Goal: Contribute content: Contribute content

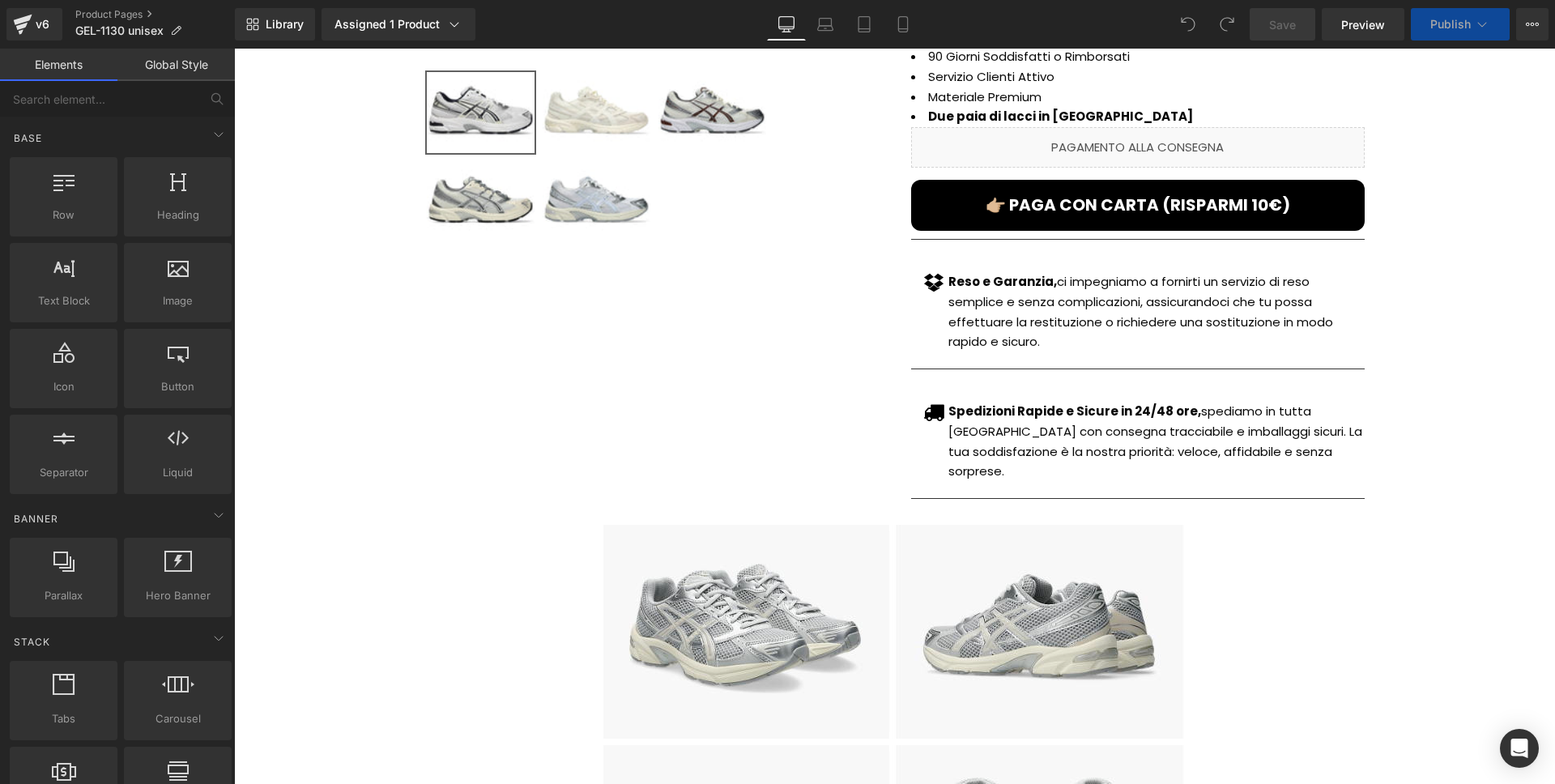
scroll to position [481, 0]
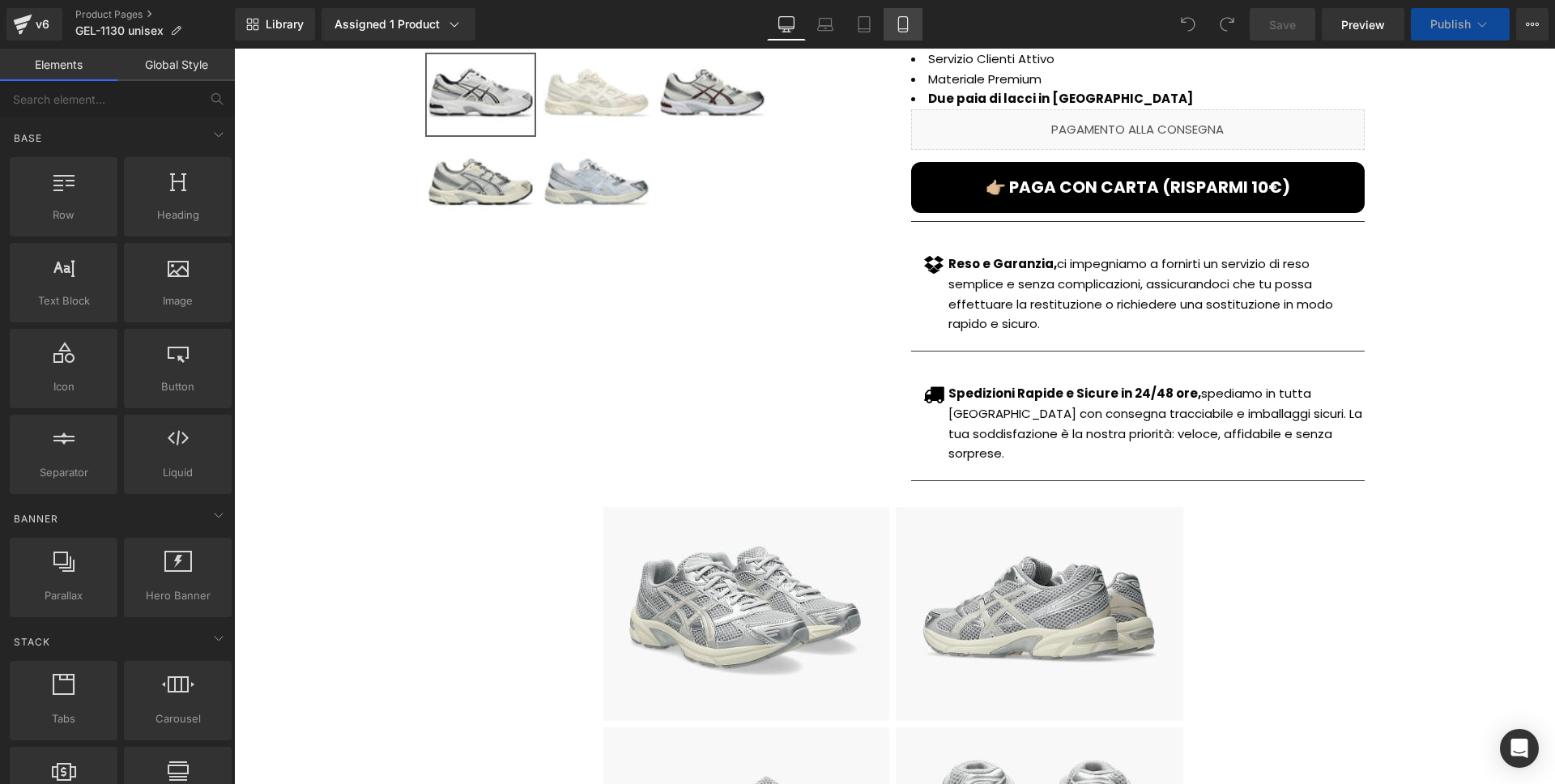
click at [887, 26] on link "Mobile" at bounding box center [903, 24] width 39 height 32
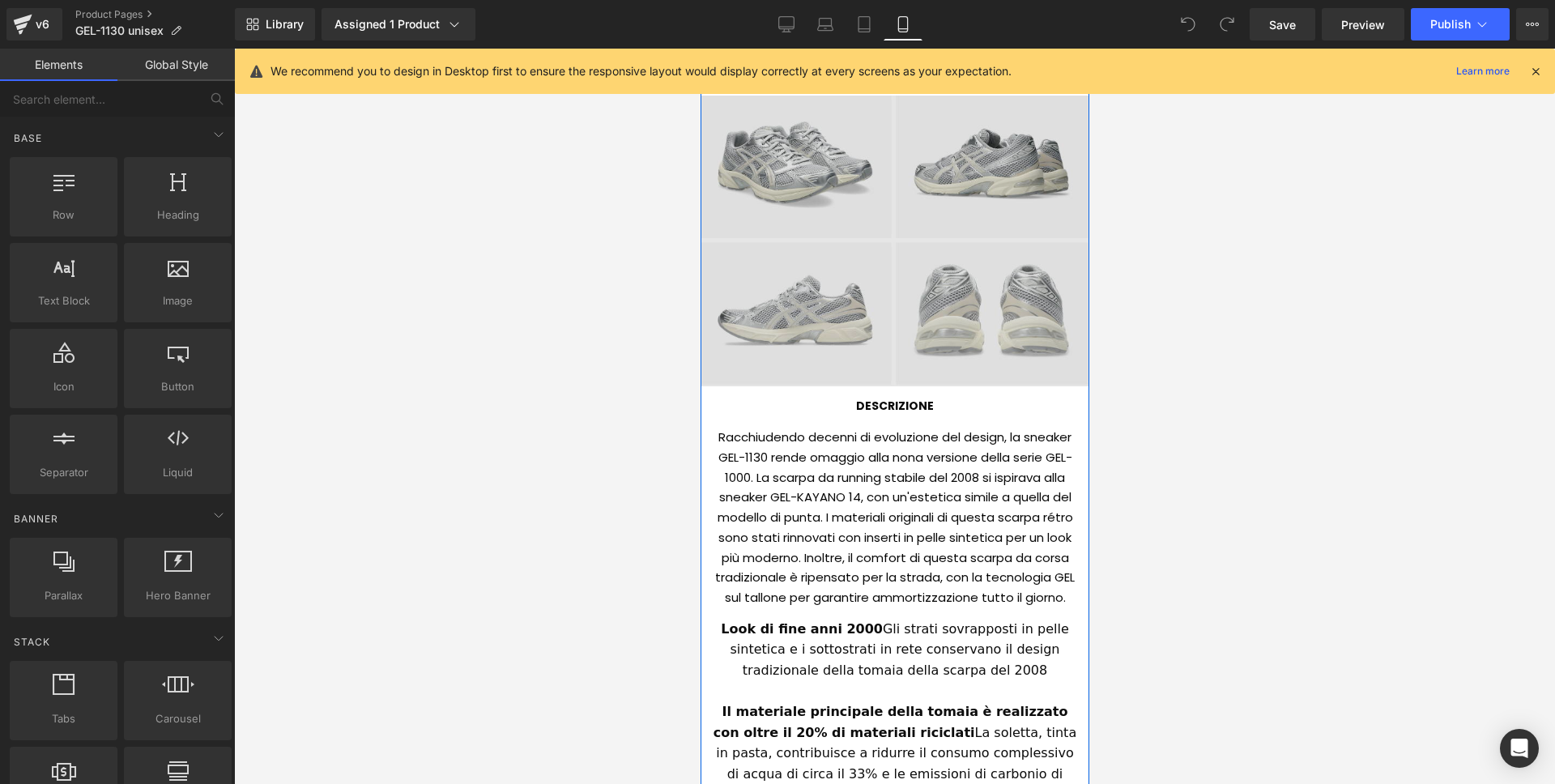
scroll to position [1060, 0]
click at [866, 253] on img at bounding box center [894, 242] width 389 height 291
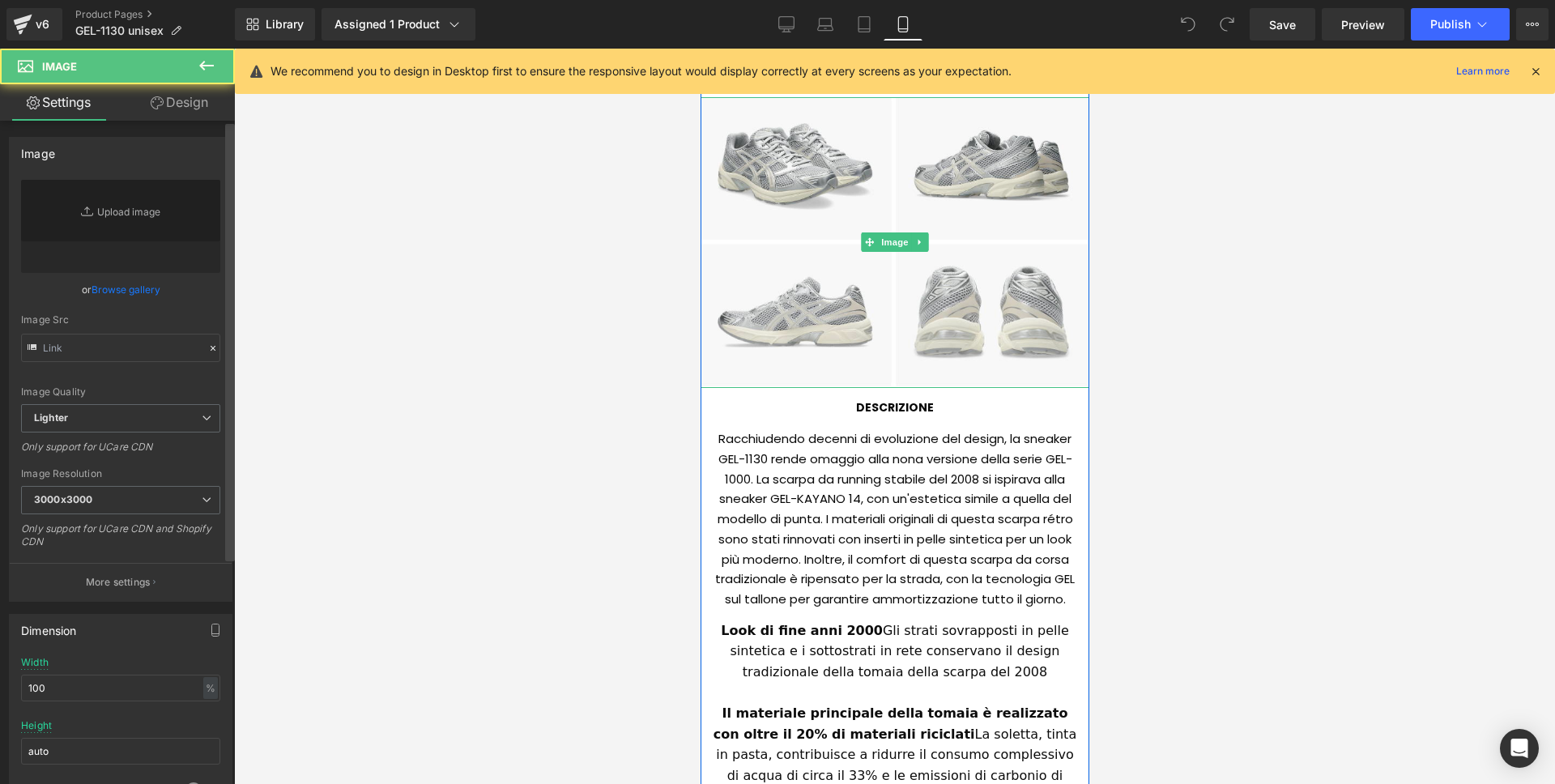
type input "[URL][DOMAIN_NAME]"
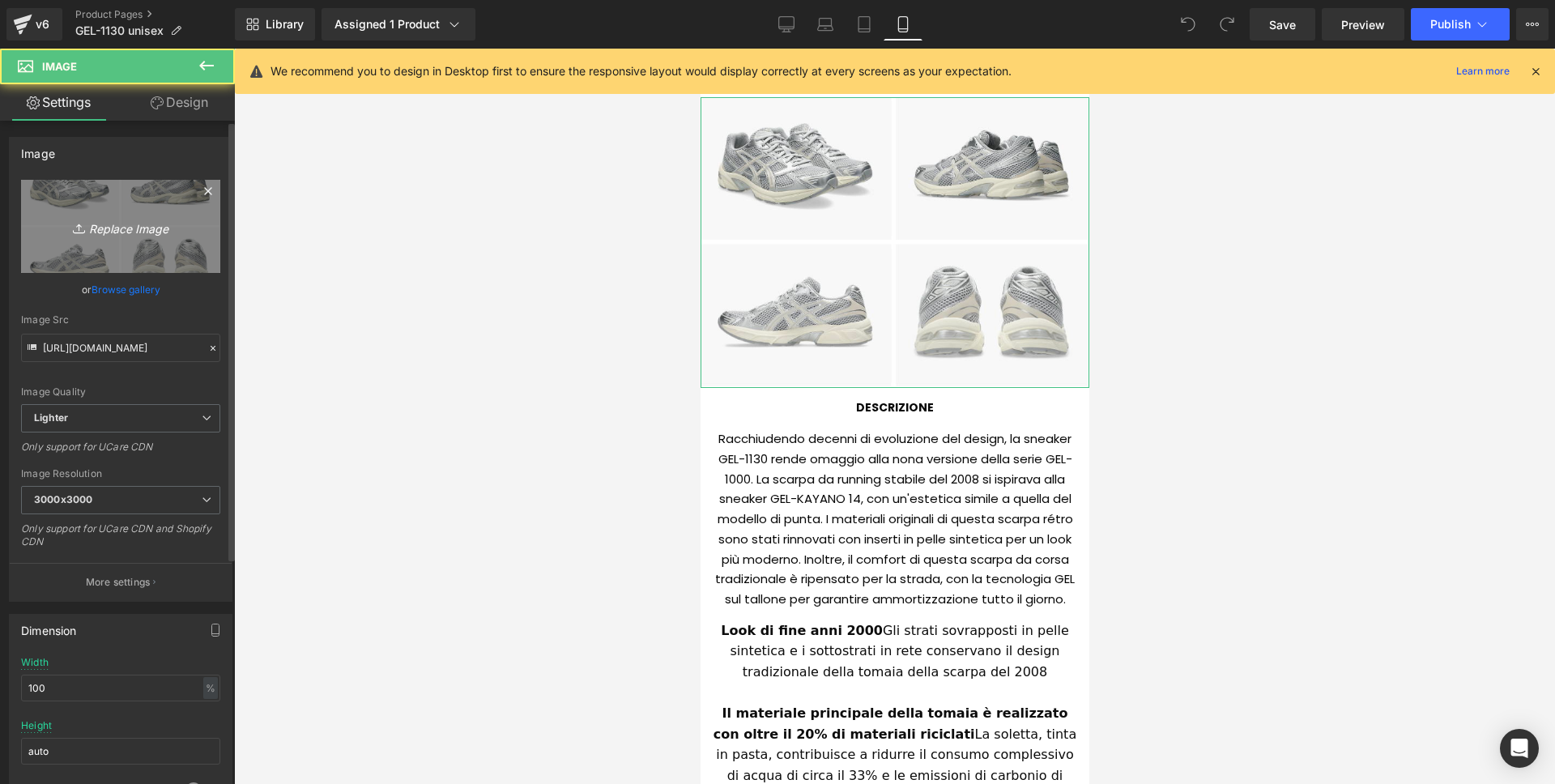
click at [94, 210] on link "Replace Image" at bounding box center [120, 226] width 199 height 94
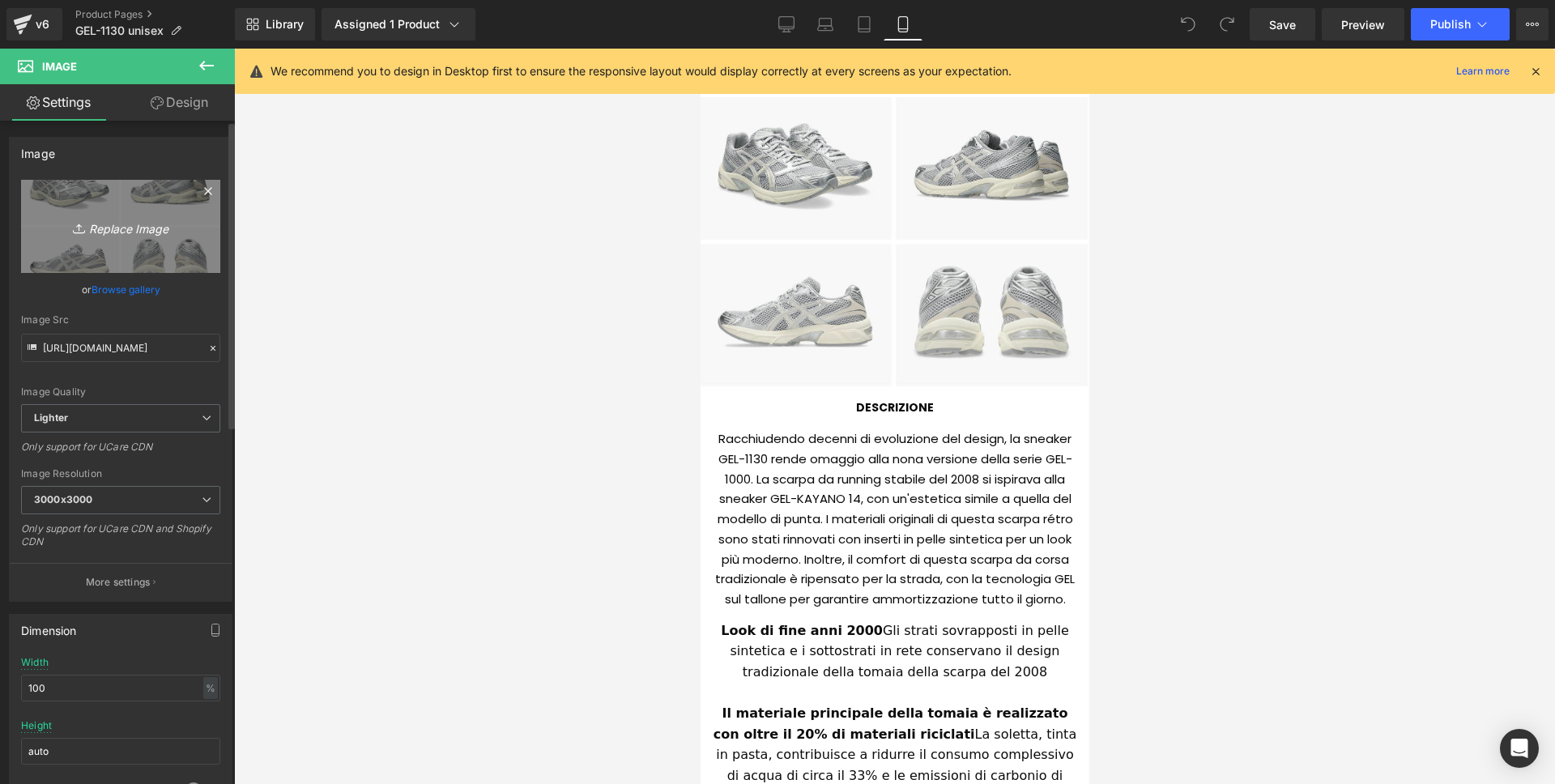
type input "C:\fakepath\Screenshot [DATE] alle 19.55.07.png"
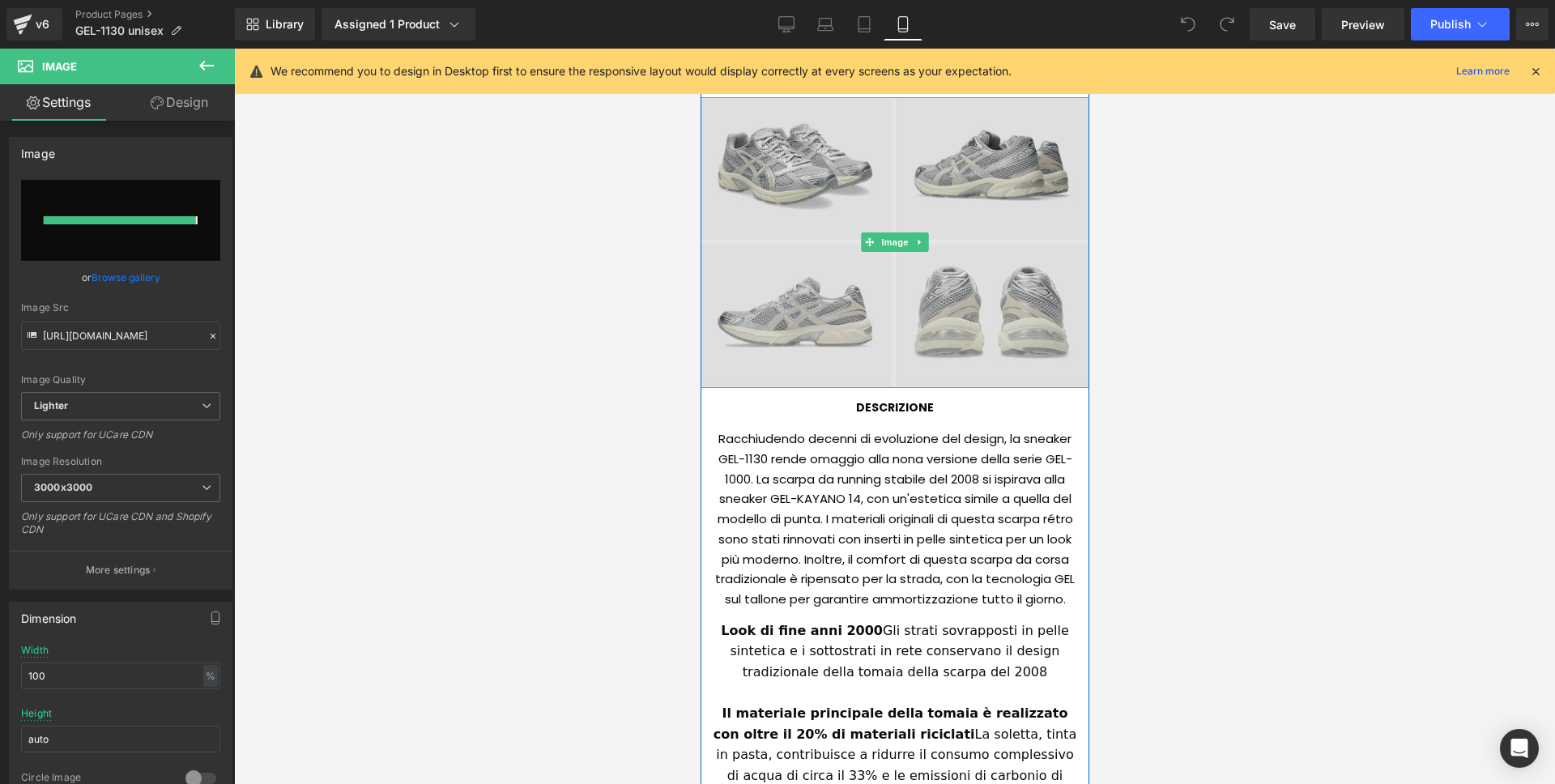
type input "[URL][DOMAIN_NAME]"
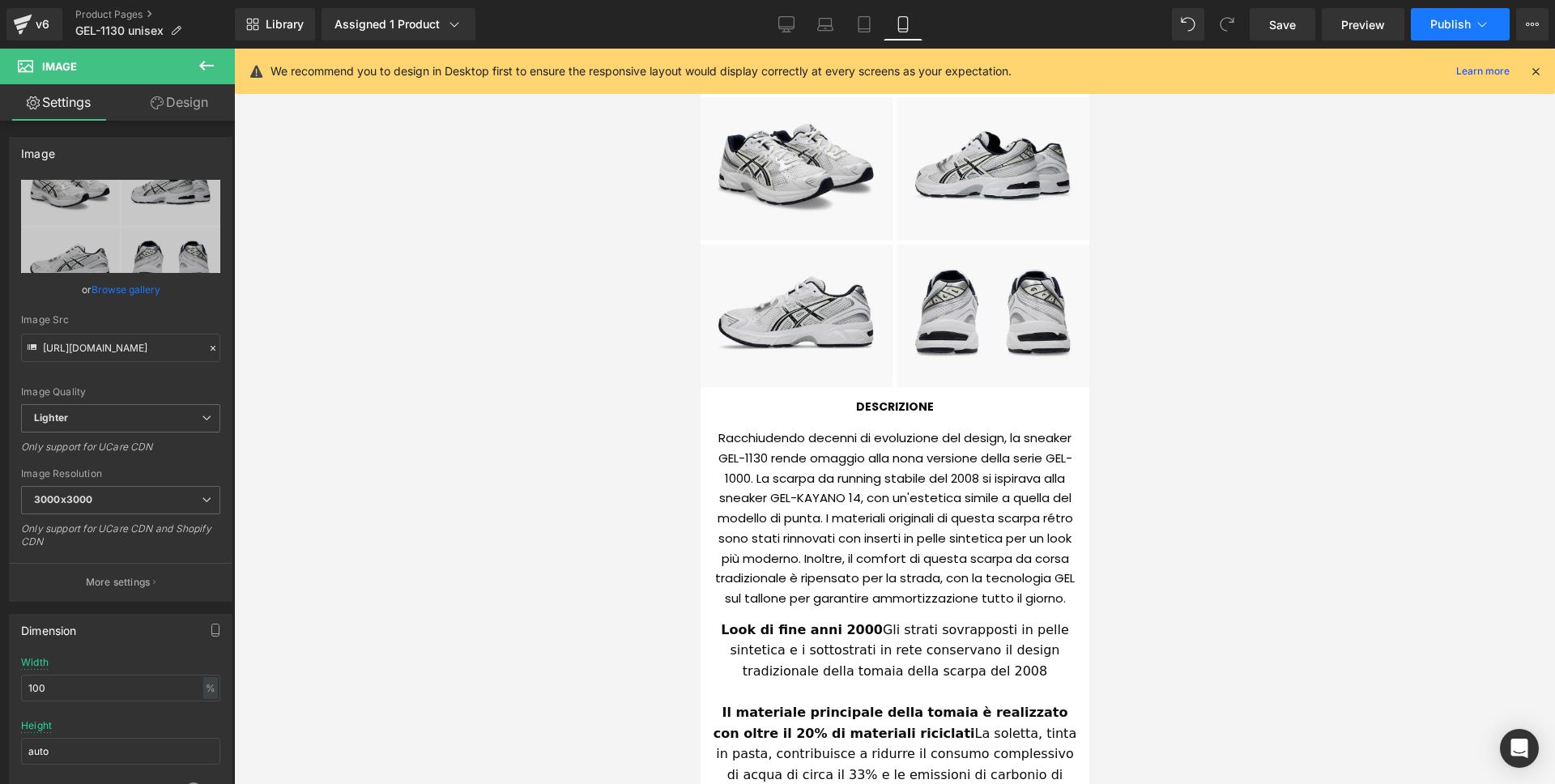
click at [1449, 31] on button "Publish" at bounding box center [1461, 24] width 99 height 32
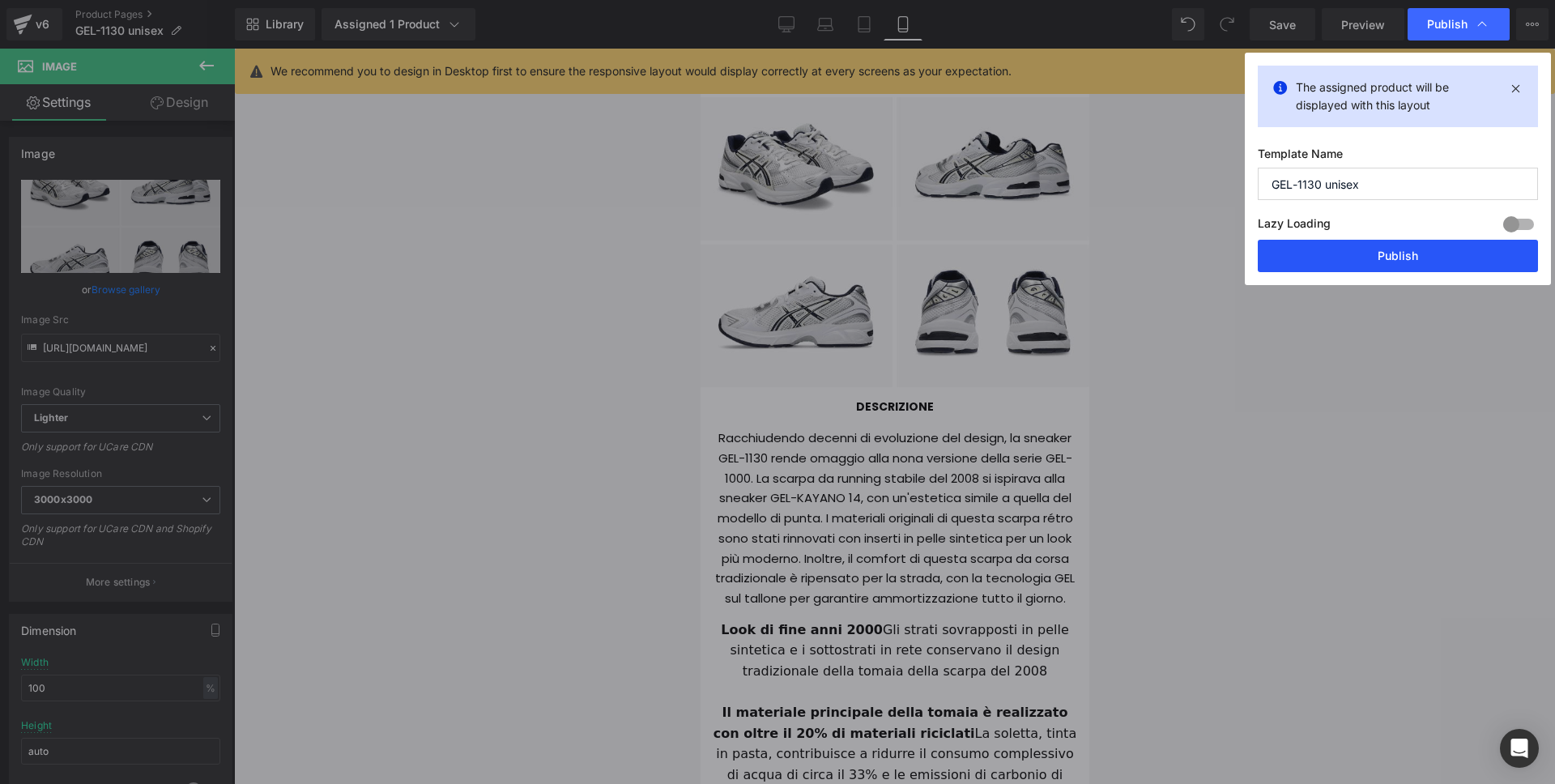
click at [1288, 254] on button "Publish" at bounding box center [1397, 255] width 280 height 32
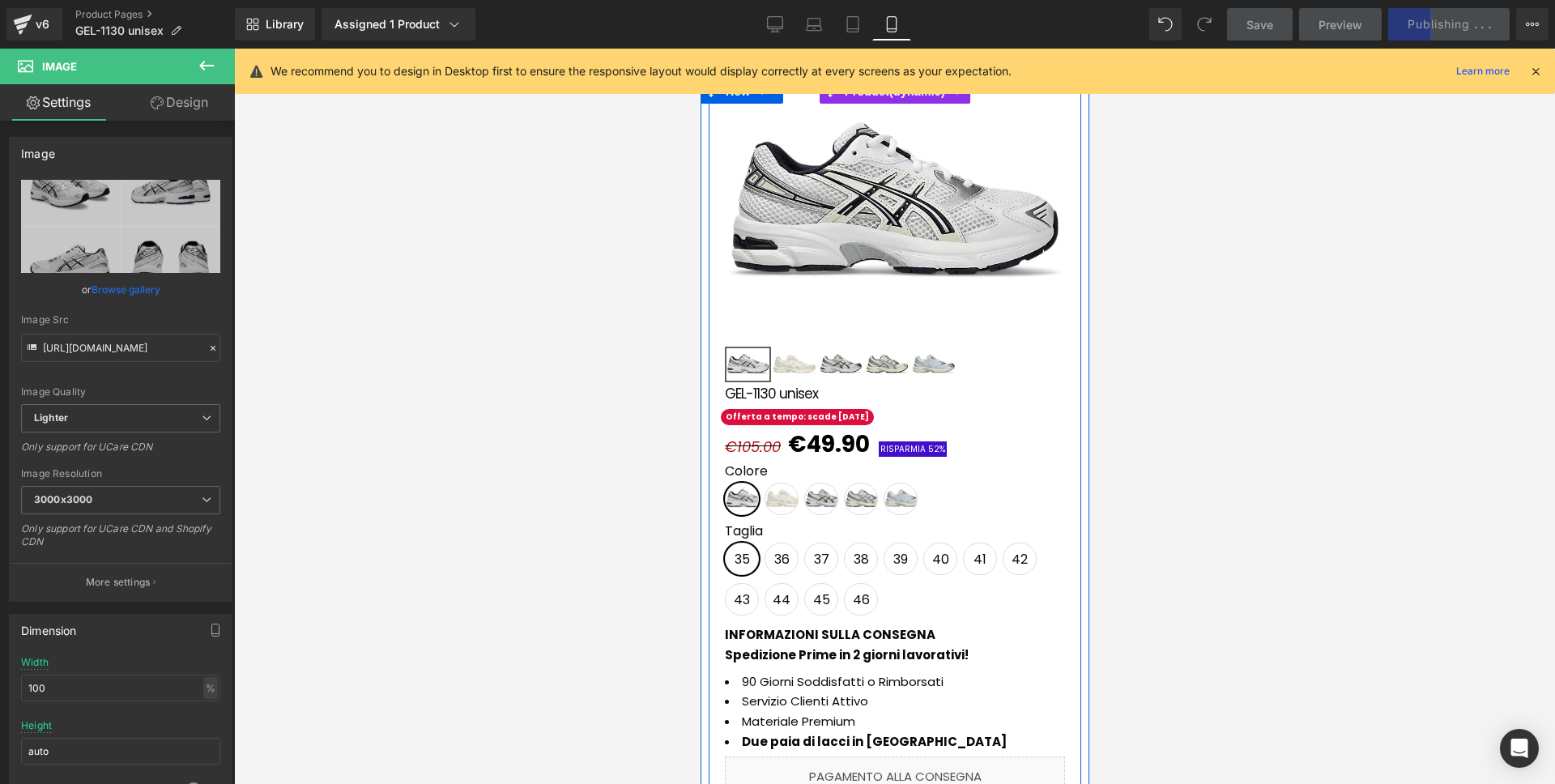
scroll to position [0, 0]
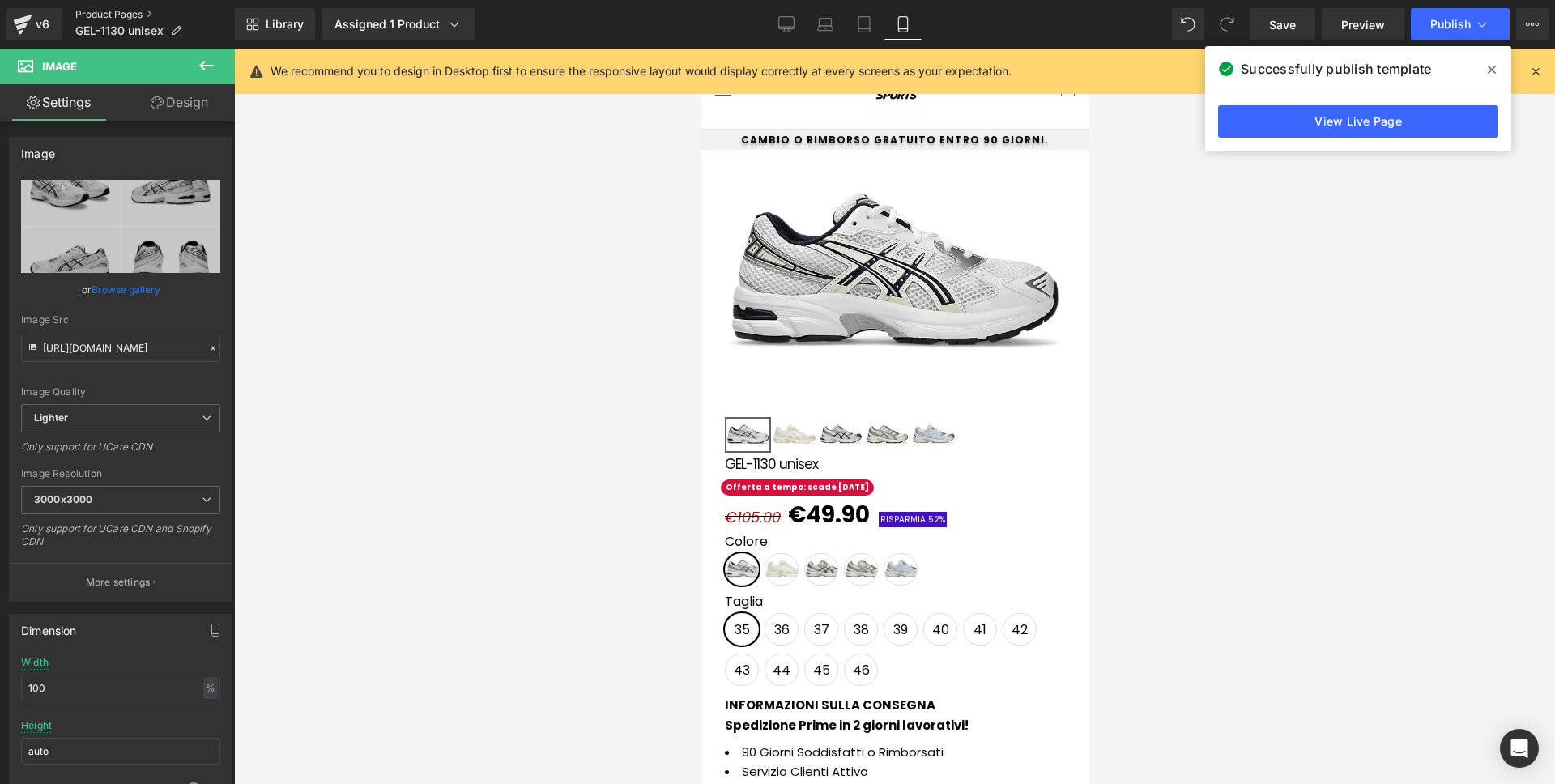
click at [94, 14] on link "Product Pages" at bounding box center [155, 15] width 160 height 13
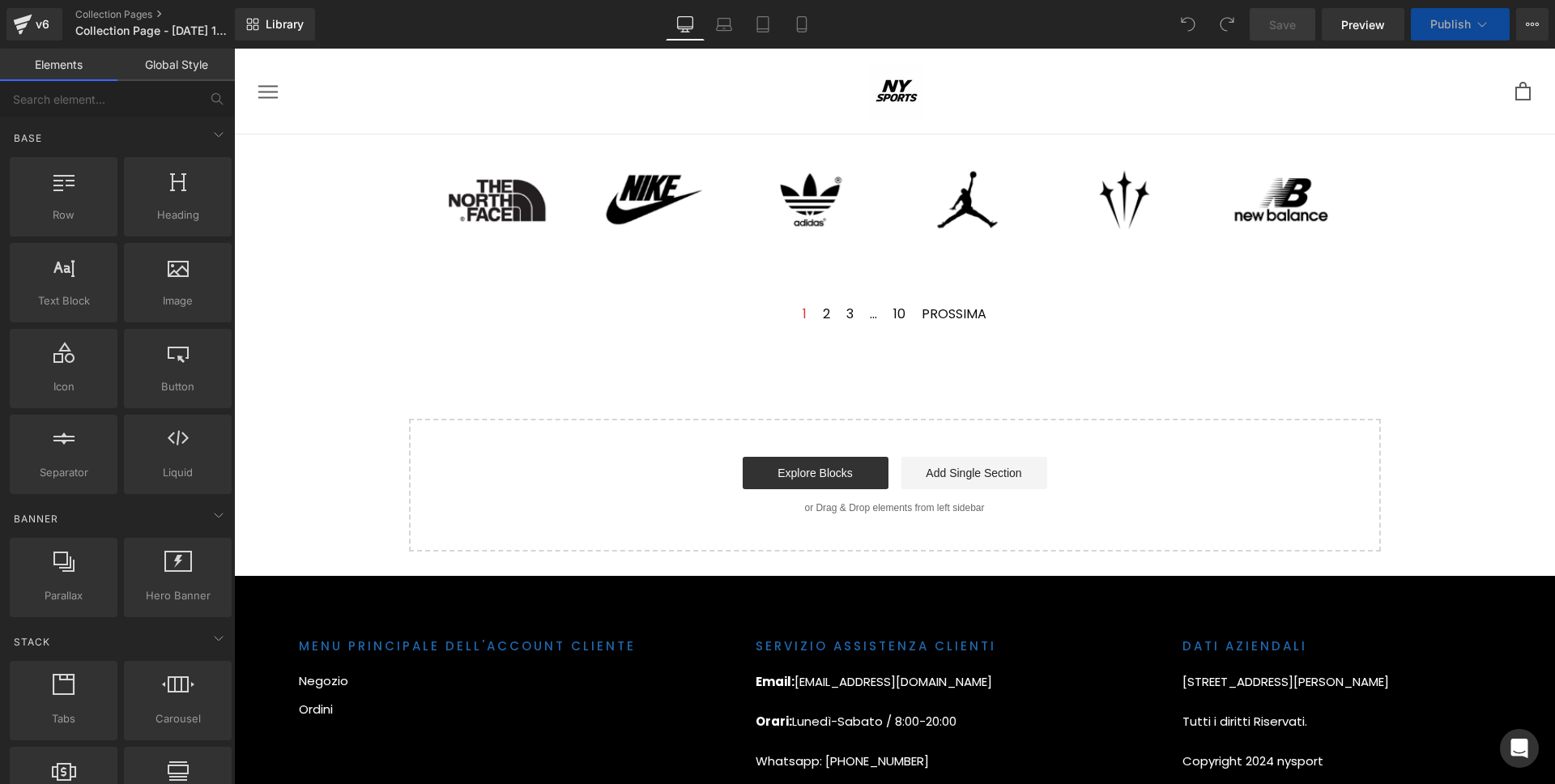
click at [1391, 301] on div "Image" at bounding box center [894, 343] width 1321 height 417
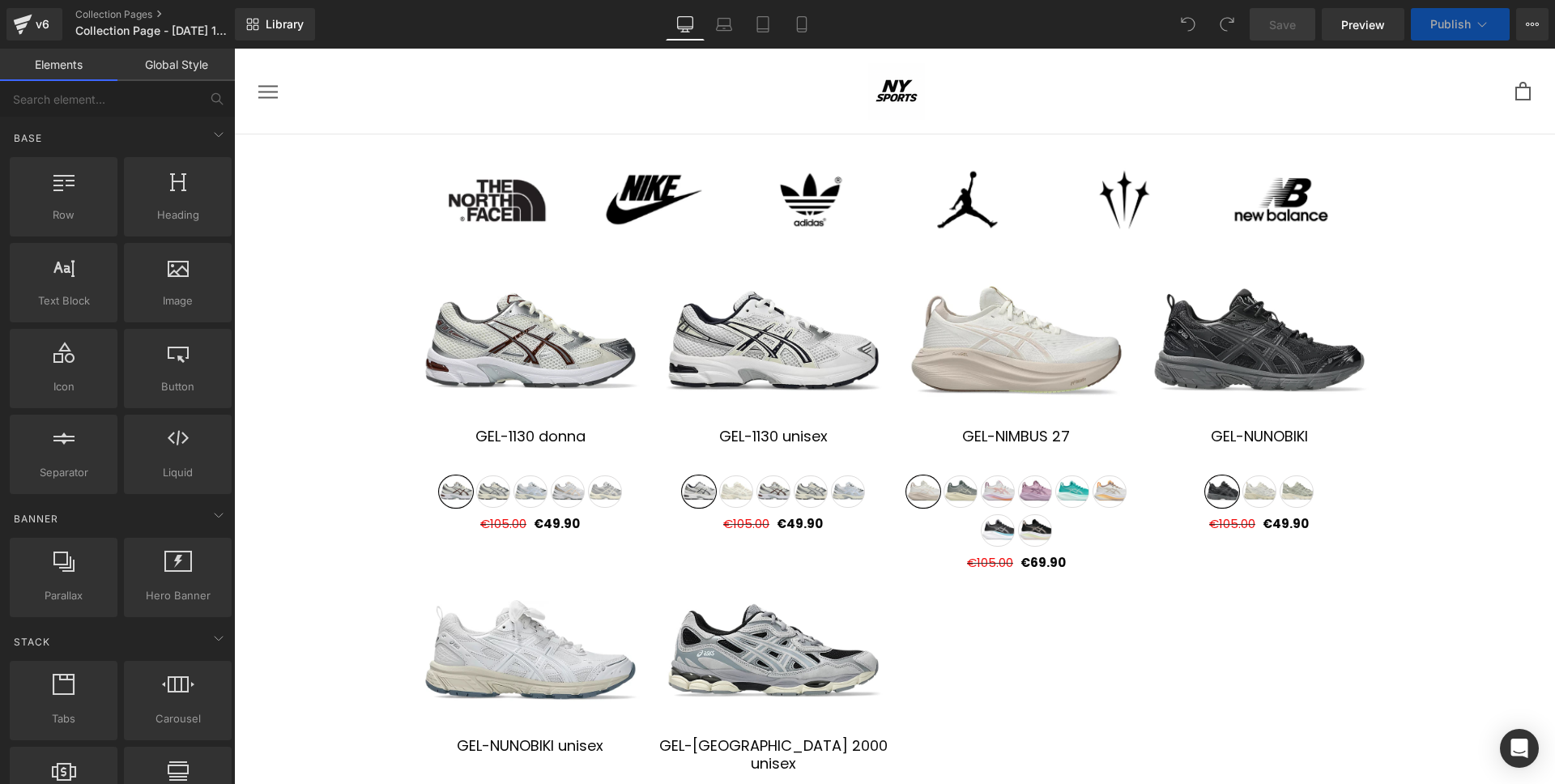
click at [1472, 24] on button "Publish" at bounding box center [1461, 24] width 99 height 32
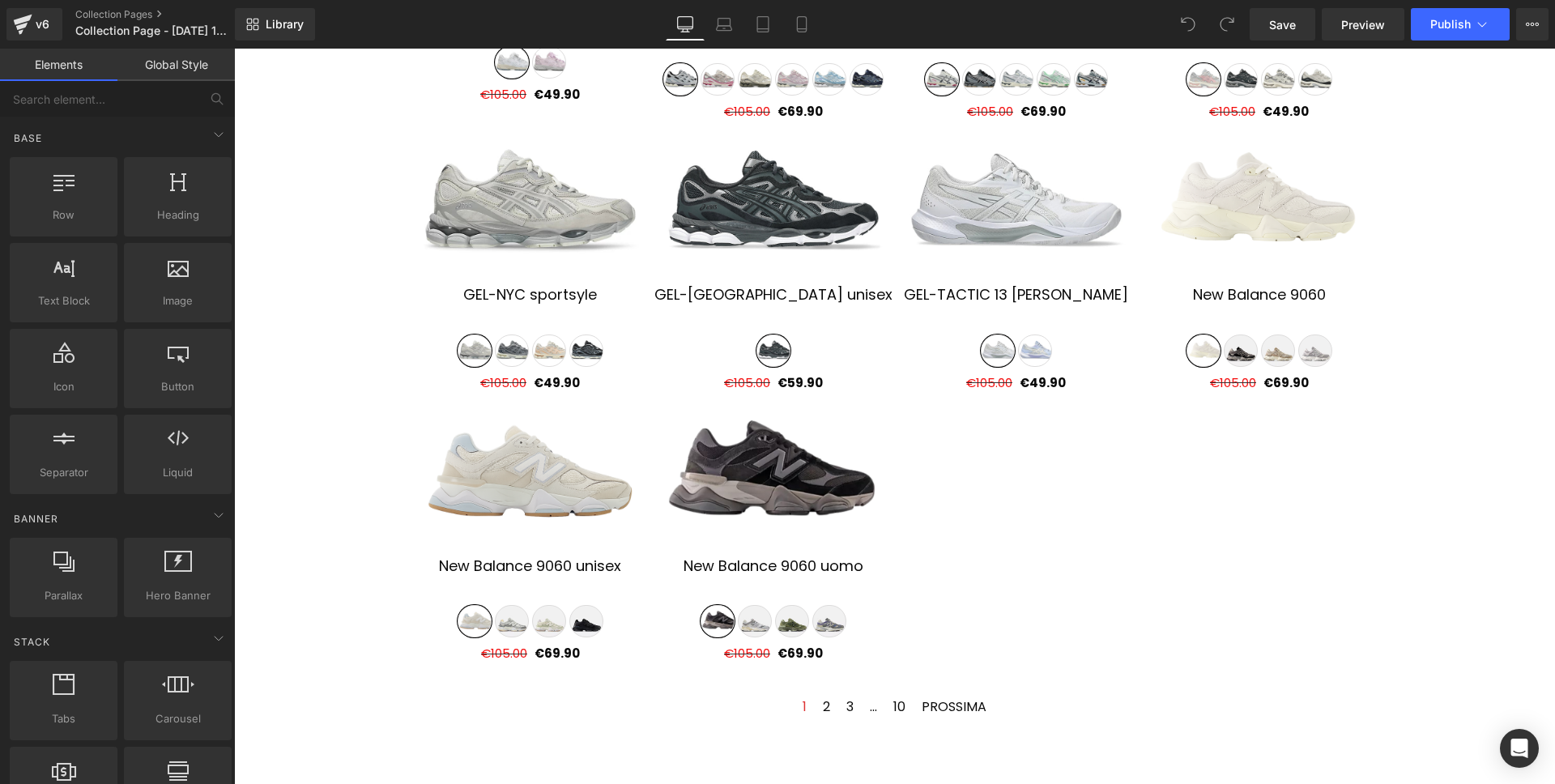
scroll to position [736, 0]
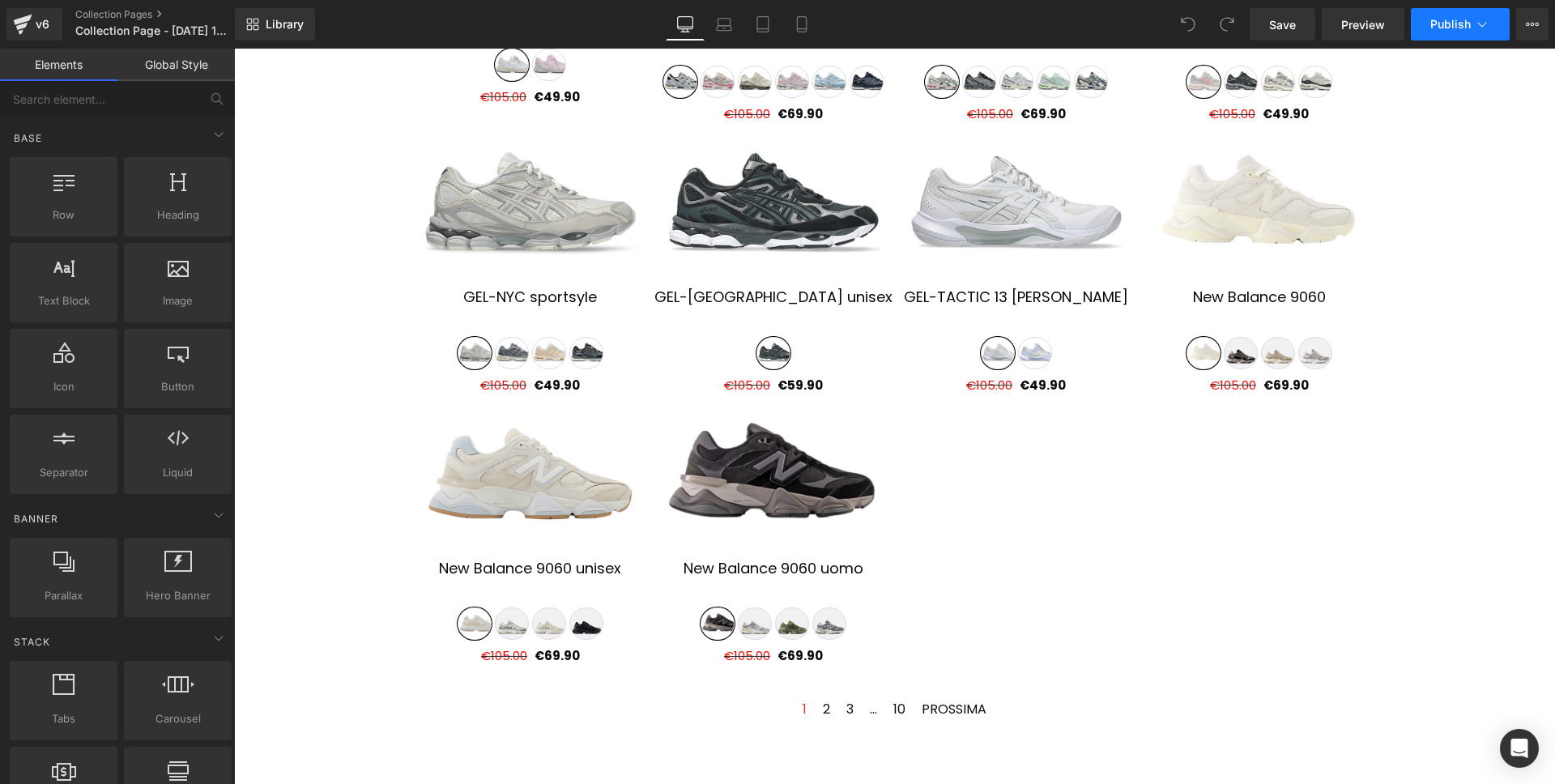
click at [1440, 24] on span "Publish" at bounding box center [1450, 24] width 40 height 13
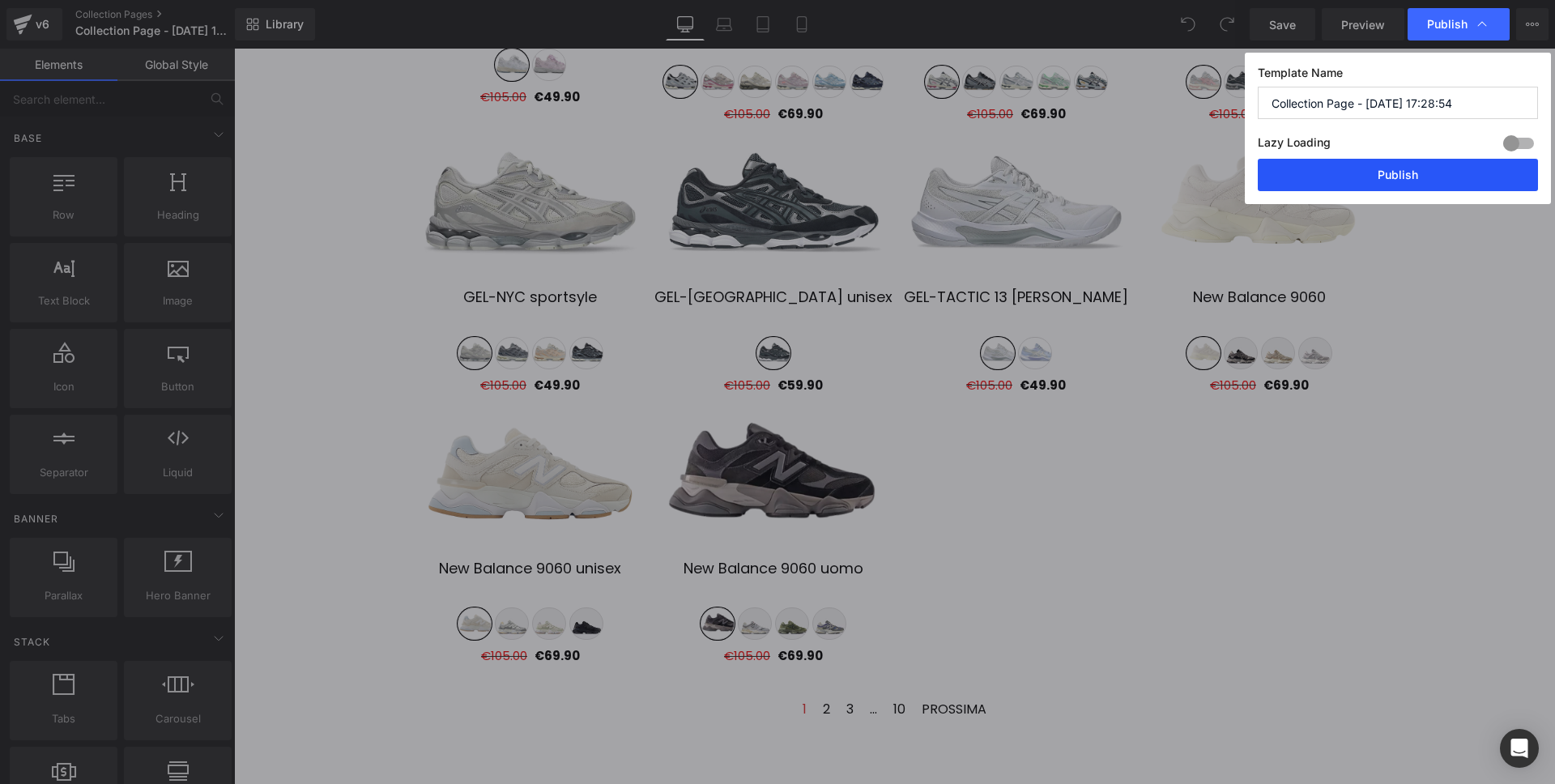
click at [1408, 177] on button "Publish" at bounding box center [1397, 174] width 280 height 32
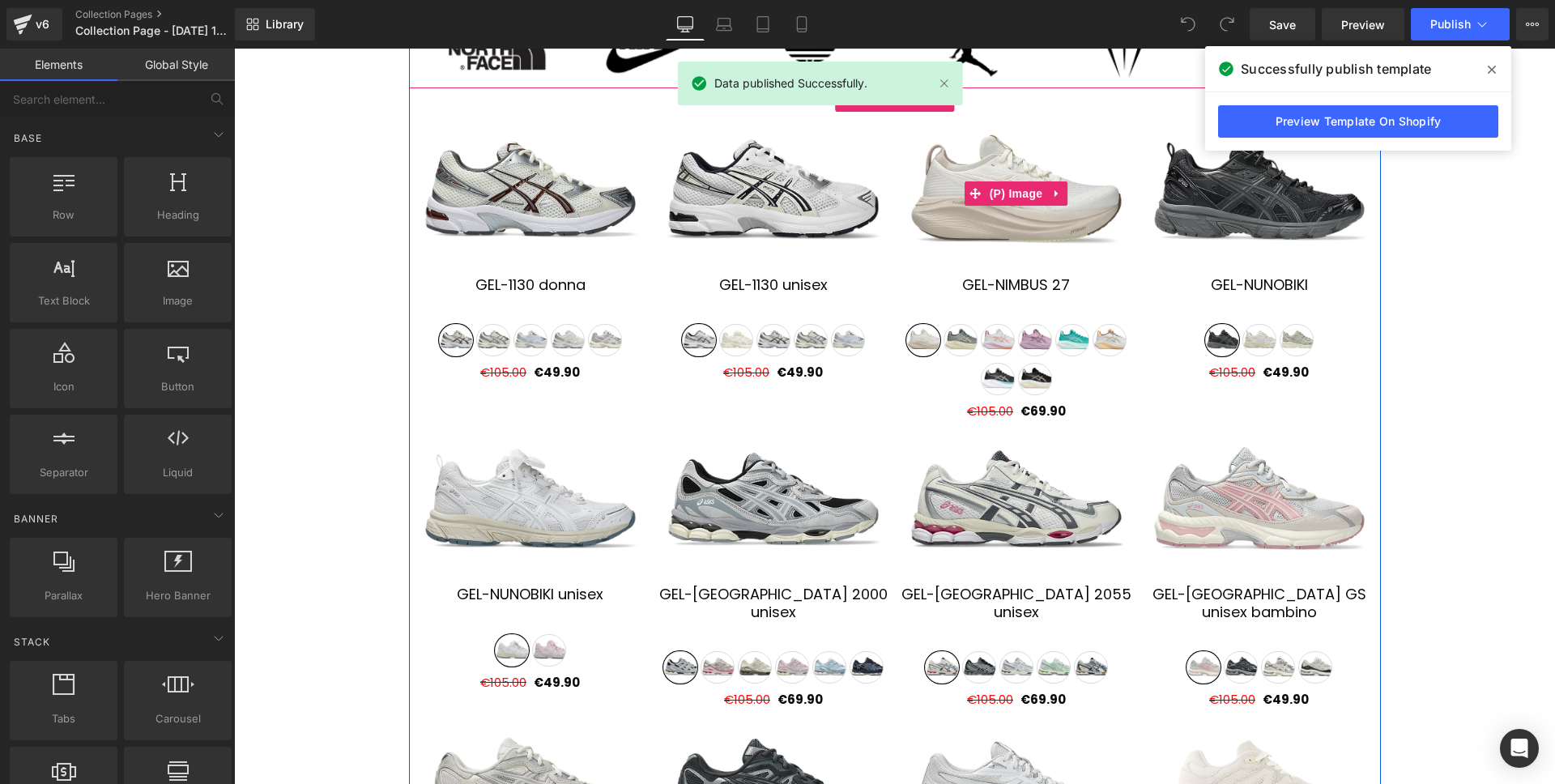
scroll to position [153, 0]
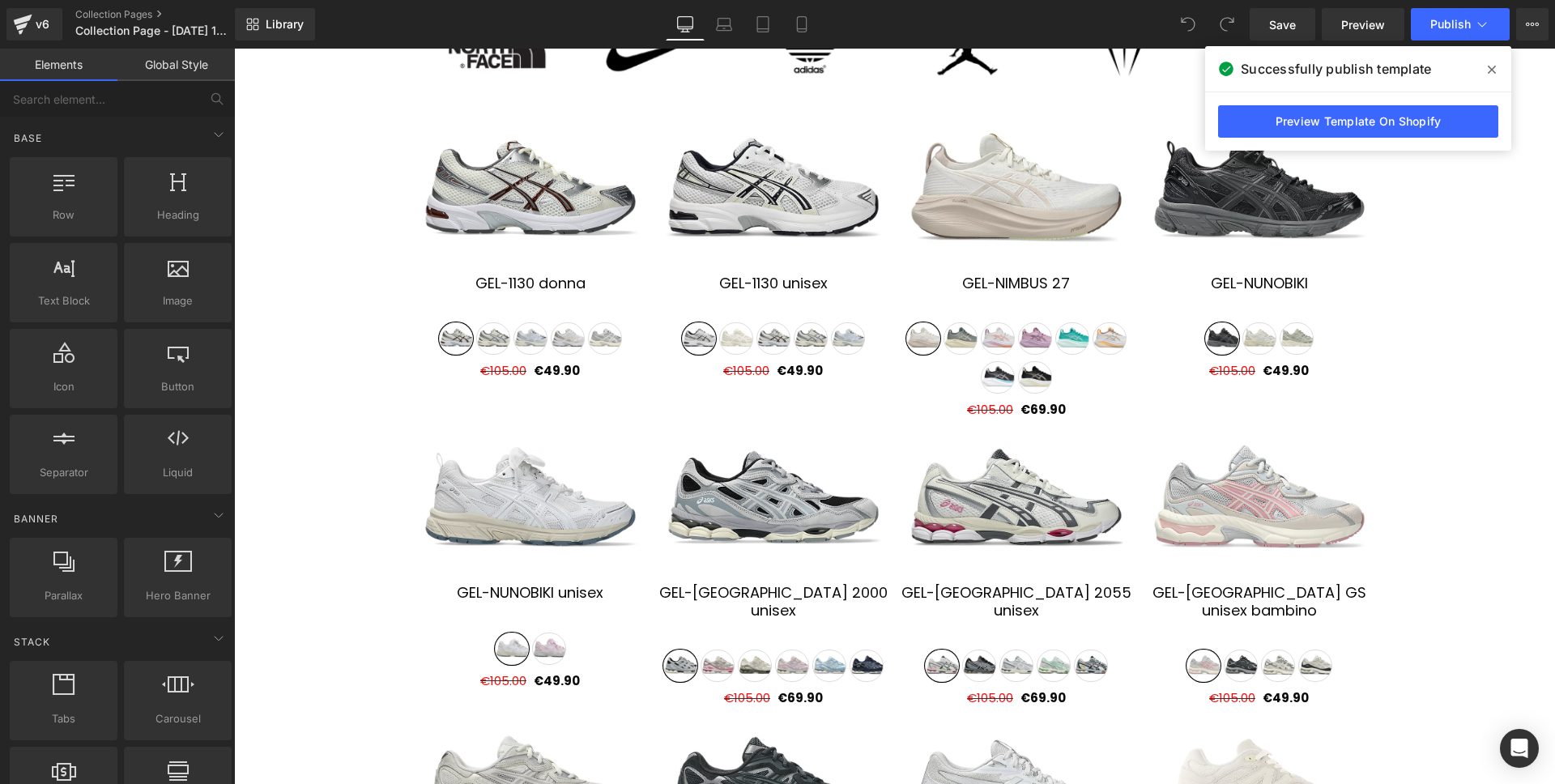
click at [89, 6] on div "v6 Collection Pages Collection Page - Sep 1, 17:28:54" at bounding box center [117, 24] width 235 height 49
click at [94, 9] on link "Collection Pages" at bounding box center [168, 15] width 186 height 13
